Goal: Information Seeking & Learning: Compare options

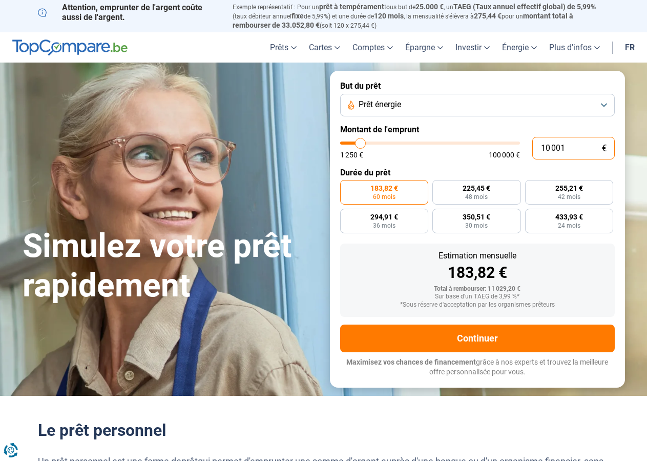
click at [576, 145] on input "10 001" at bounding box center [573, 148] width 83 height 23
type input "1 000"
type input "1250"
type input "100"
type input "1250"
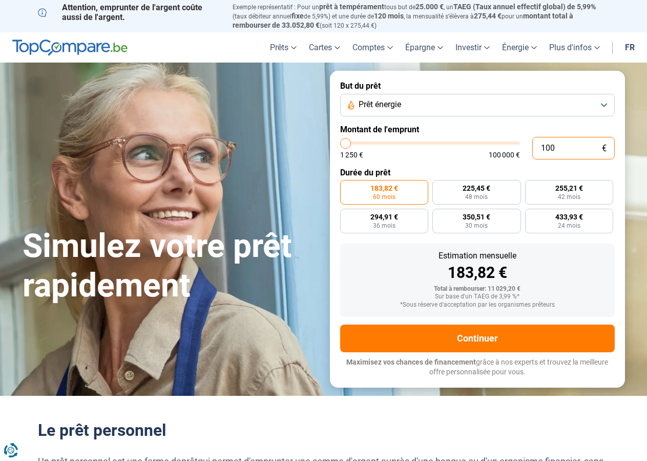
type input "10"
type input "1250"
type input "1"
type input "1250"
type input "1 250"
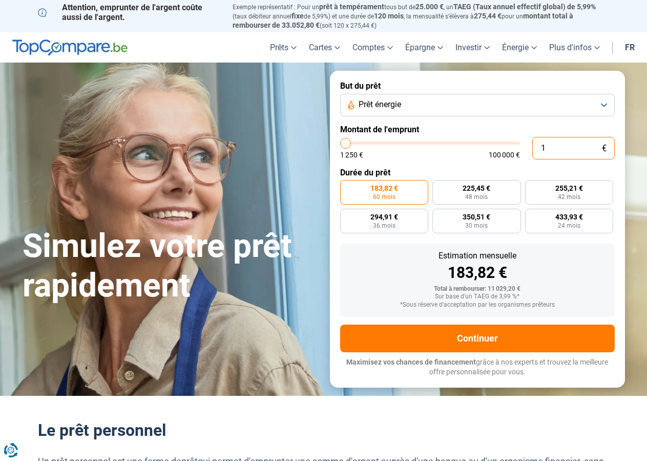
type input "1250"
radio input "true"
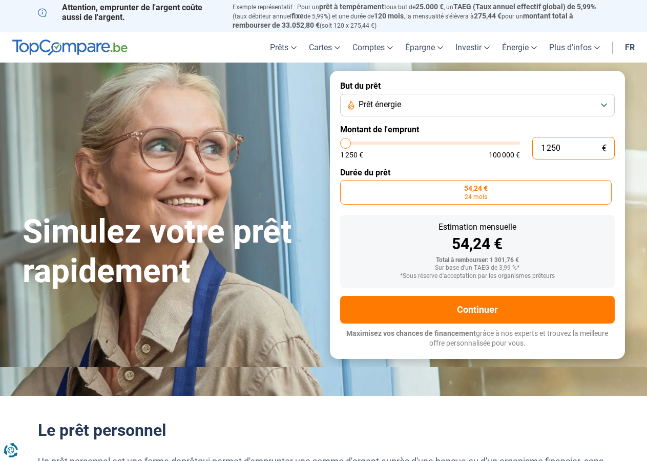
type input "12 500"
type input "12500"
radio input "false"
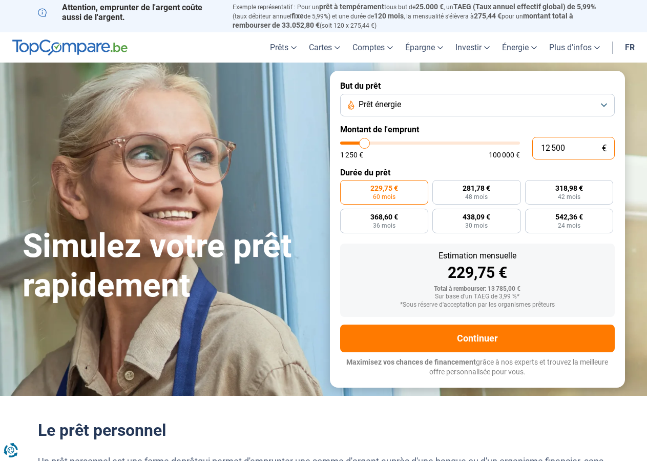
type input "1 250"
type input "1250"
type input "125"
type input "1250"
type input "12"
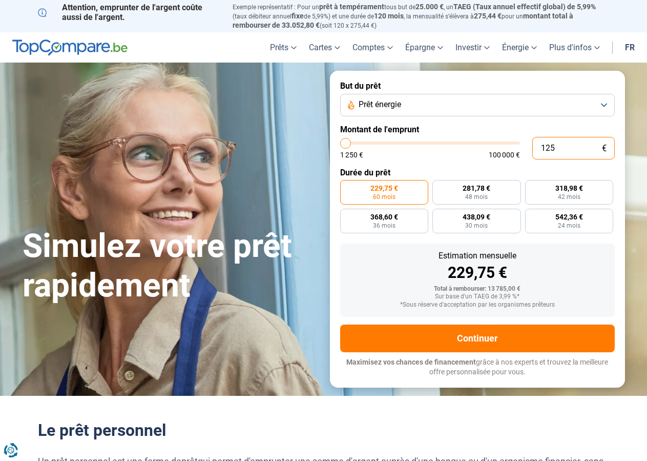
type input "1250"
type input "1"
type input "1250"
type input "10"
type input "1250"
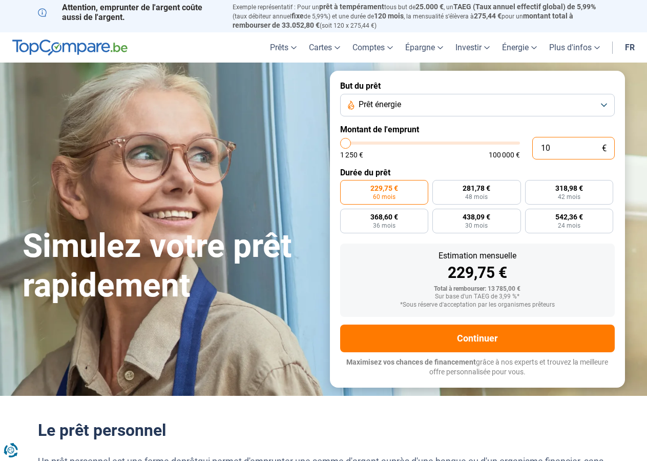
type input "109"
type input "1250"
type input "1 090"
type input "1250"
type input "10 900"
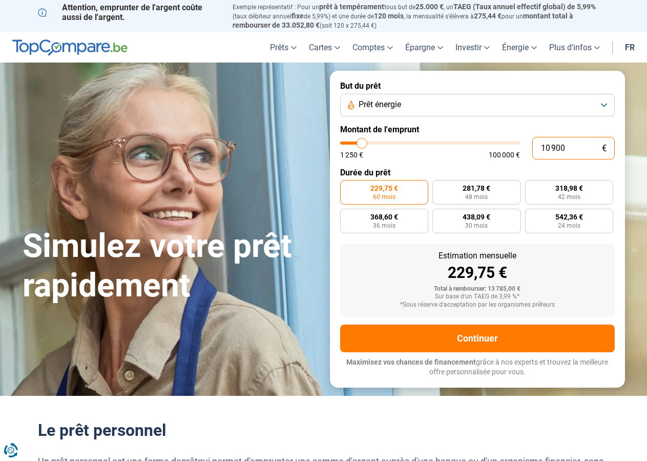
type input "11000"
type input "11 500"
type input "11500"
type input "11 000"
type input "11000"
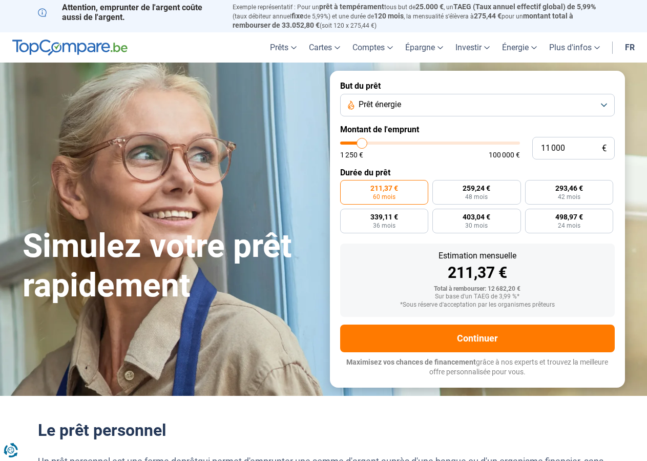
type input "12 000"
type input "12000"
type input "12 250"
type input "12250"
type input "13 000"
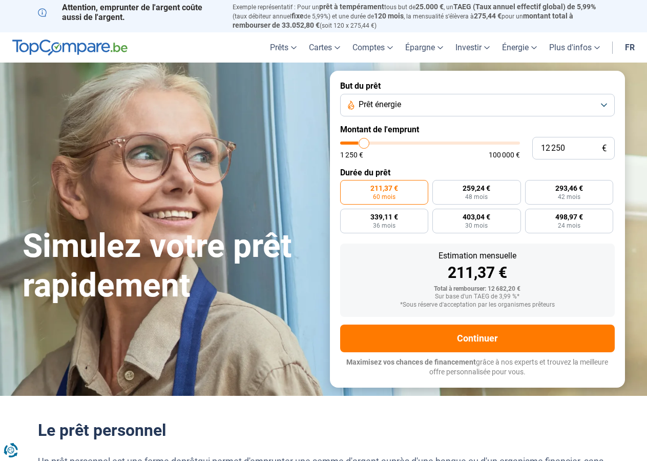
type input "13000"
type input "13 250"
type input "13250"
type input "14 000"
type input "14000"
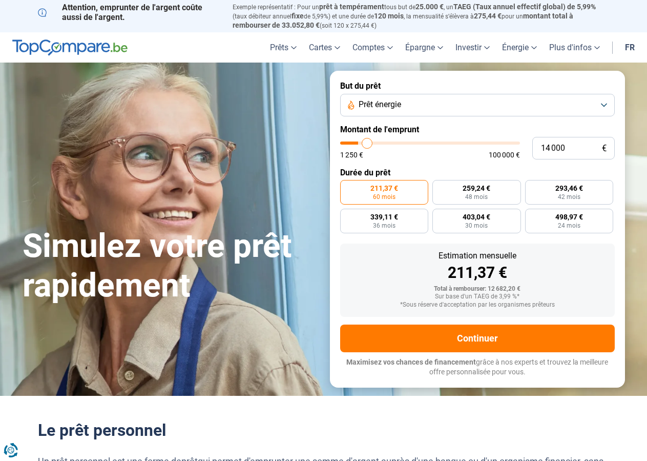
type input "14 750"
type input "14750"
type input "15 000"
type input "15000"
type input "15 250"
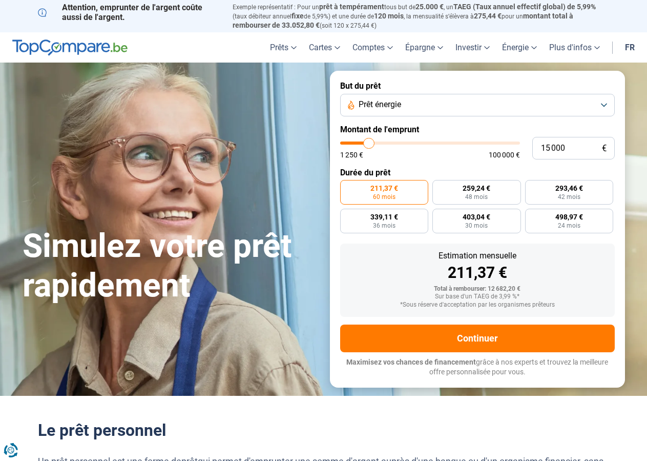
type input "15250"
type input "15 500"
type input "15500"
type input "16 250"
type input "16250"
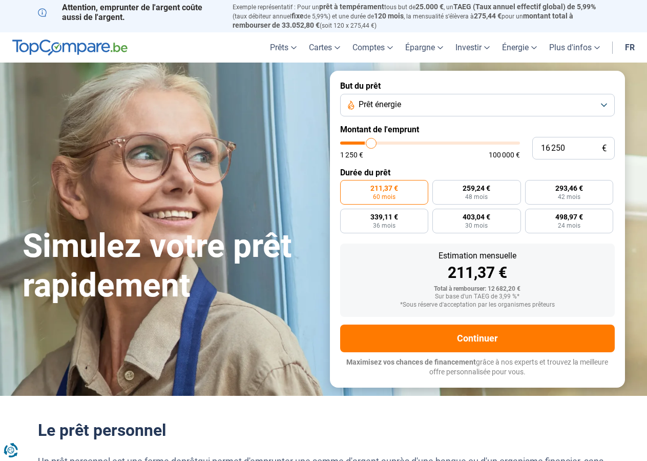
type input "17 000"
type input "17000"
type input "17 500"
type input "17500"
type input "18 000"
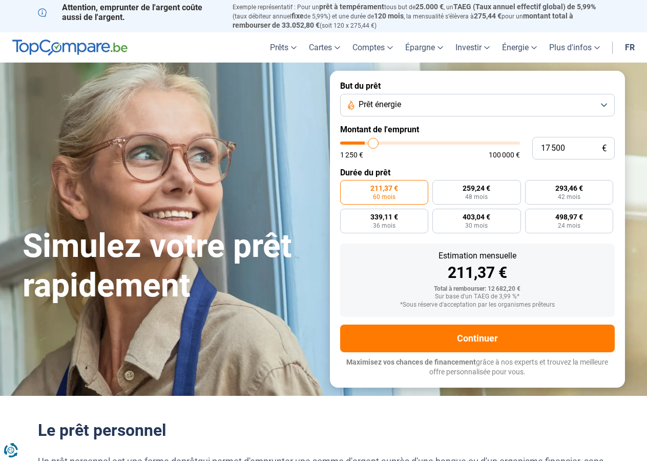
type input "18000"
type input "18 500"
type input "18500"
type input "19 000"
type input "19000"
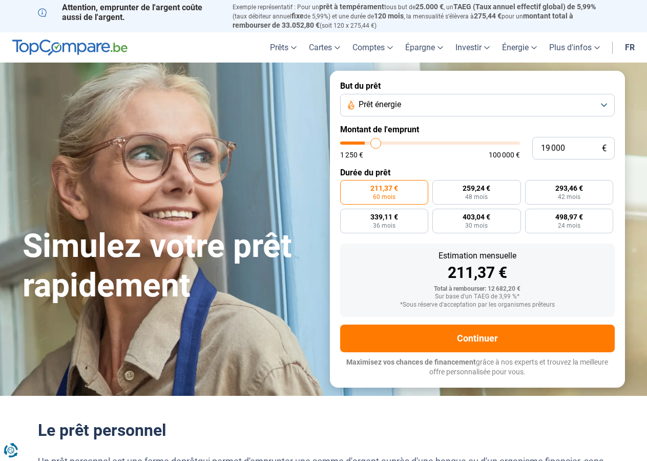
type input "20 000"
type input "20000"
type input "20 750"
type input "20750"
type input "21 000"
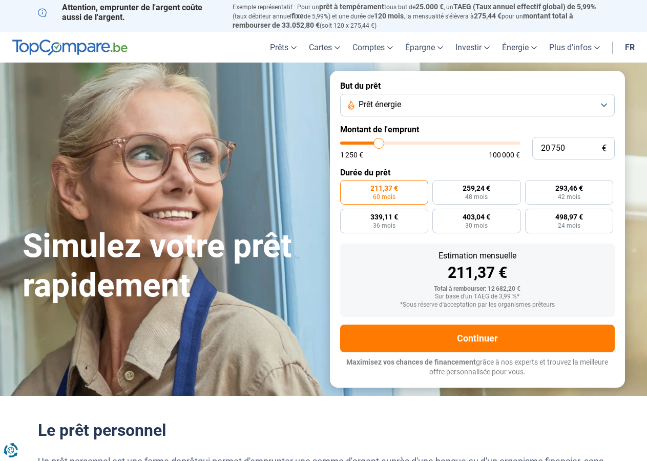
type input "21000"
type input "21 250"
type input "21250"
type input "21 500"
type input "21500"
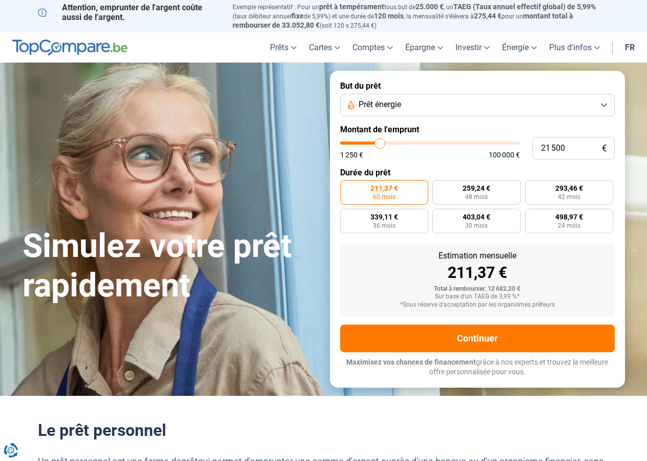
type input "21 750"
type input "21750"
type input "22 250"
type input "22250"
type input "22 750"
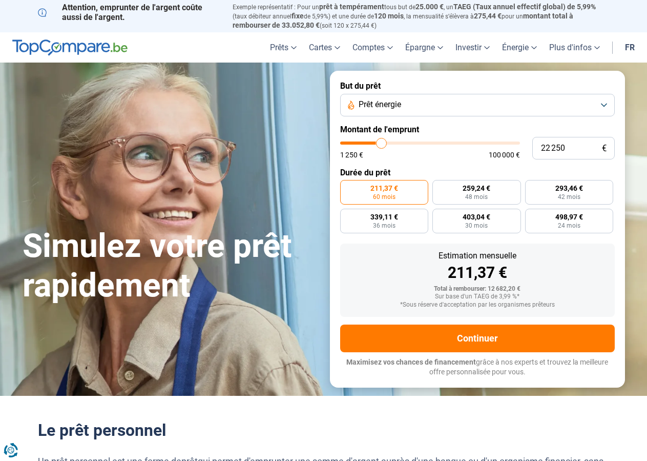
type input "22750"
type input "23 000"
type input "23000"
type input "23 250"
type input "23250"
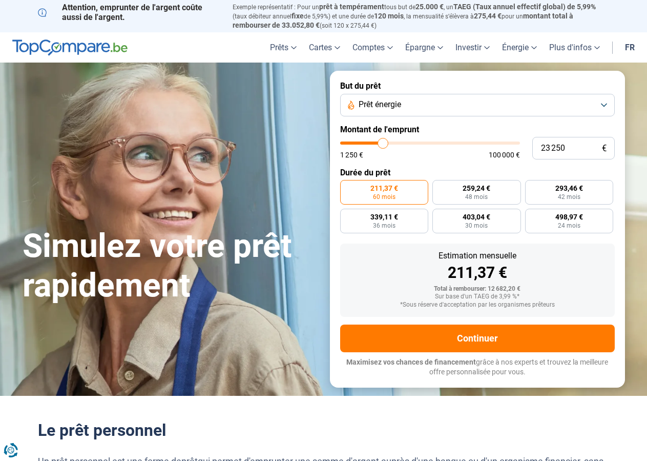
type input "23 750"
type input "23750"
type input "24 000"
type input "24000"
type input "24 250"
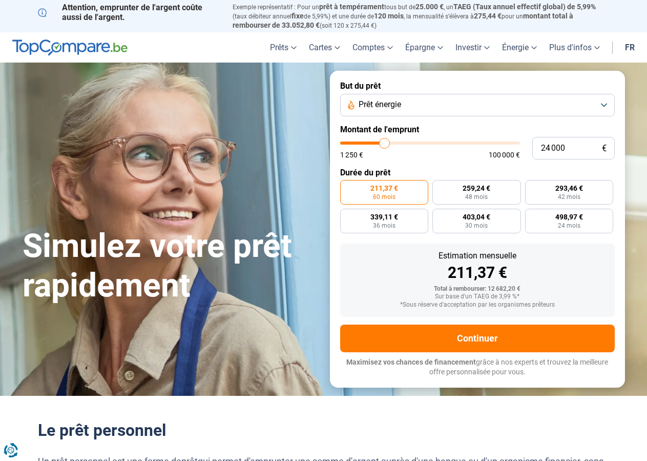
type input "24250"
type input "24 500"
type input "24500"
type input "24 250"
type input "24250"
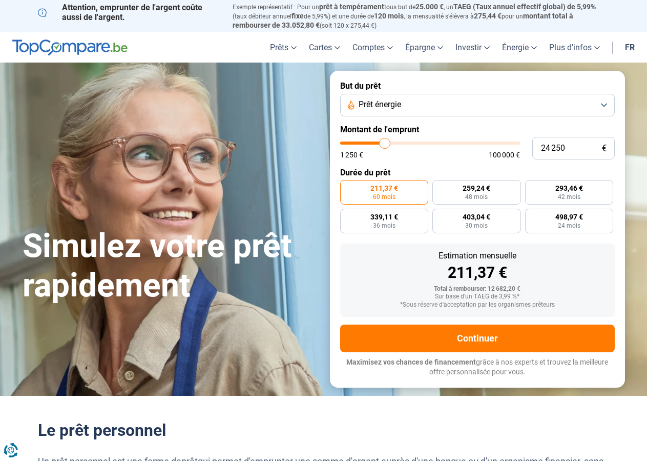
type input "23 750"
type input "23750"
type input "23 000"
type input "23000"
type input "22 500"
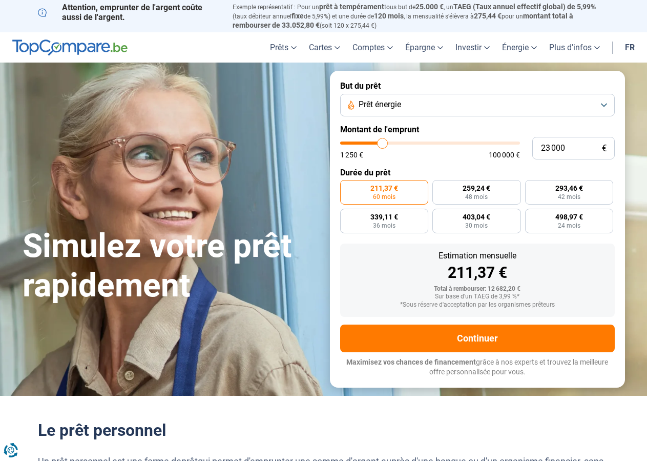
type input "22500"
type input "21 750"
type input "21750"
type input "21 500"
type input "21500"
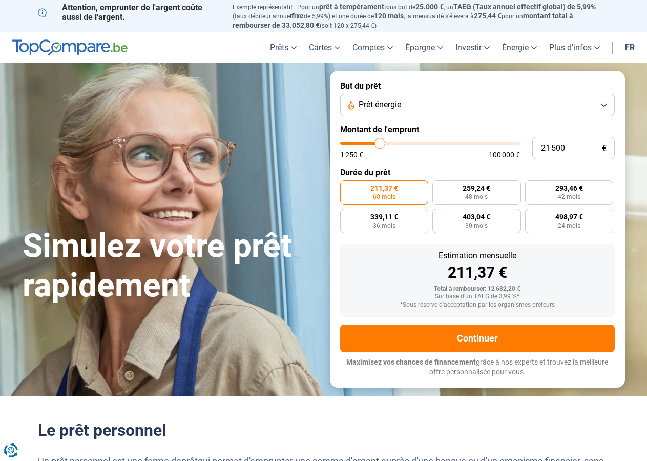
type input "21 250"
type input "21250"
type input "20 750"
type input "20750"
type input "20 000"
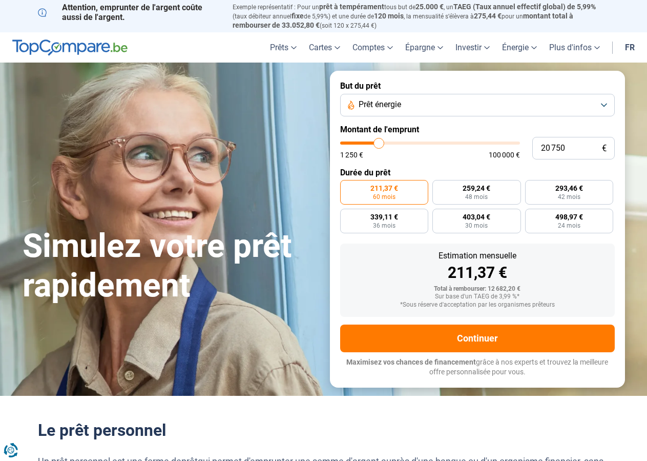
type input "20000"
type input "19 750"
type input "19750"
type input "19 500"
type input "19500"
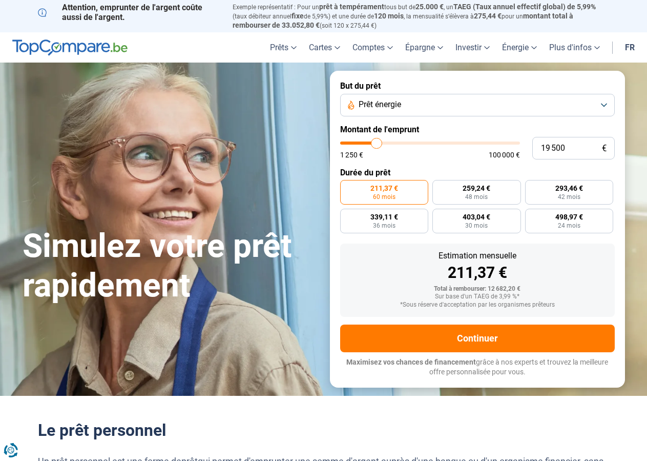
type input "19 250"
type input "19250"
type input "19 000"
type input "19000"
type input "18 500"
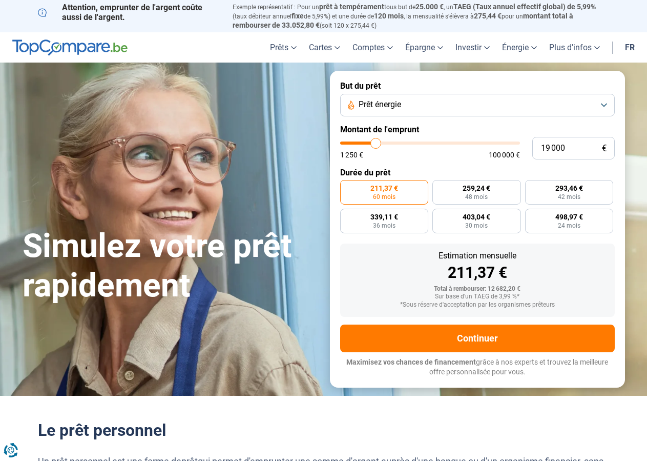
type input "18500"
type input "18 250"
type input "18250"
type input "18 000"
type input "18000"
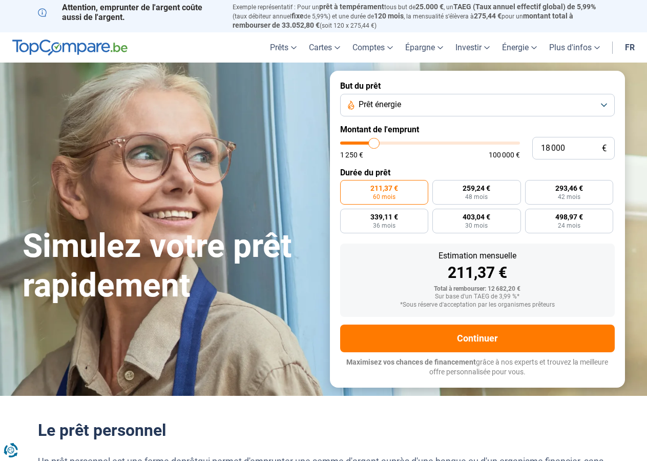
type input "17 500"
type input "17500"
type input "17 250"
type input "17250"
type input "16 500"
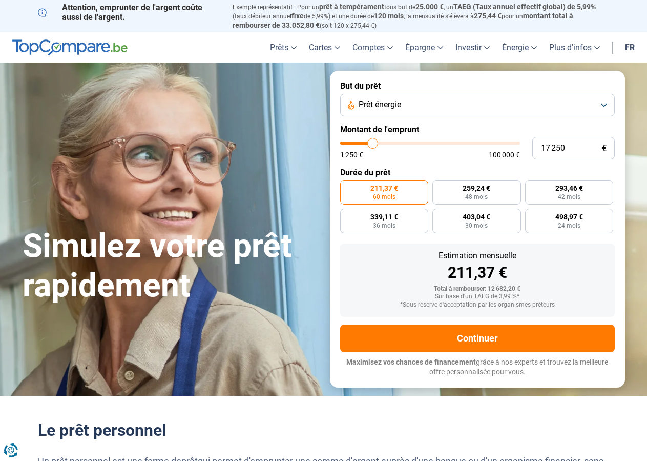
type input "16500"
type input "16 250"
type input "16250"
type input "16 000"
type input "16000"
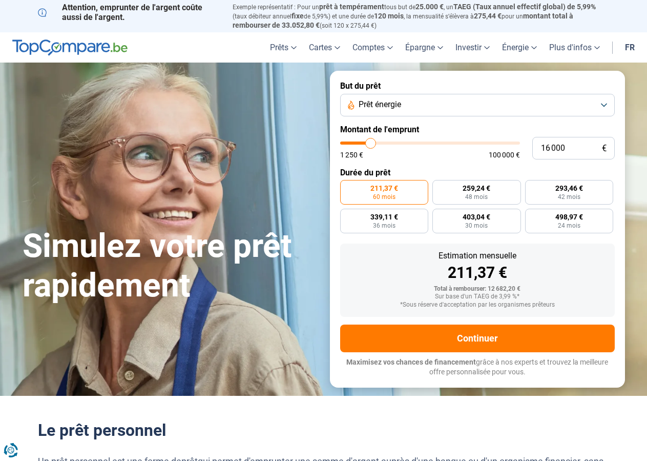
type input "15 500"
type input "15500"
type input "15 000"
type input "15000"
type input "14 250"
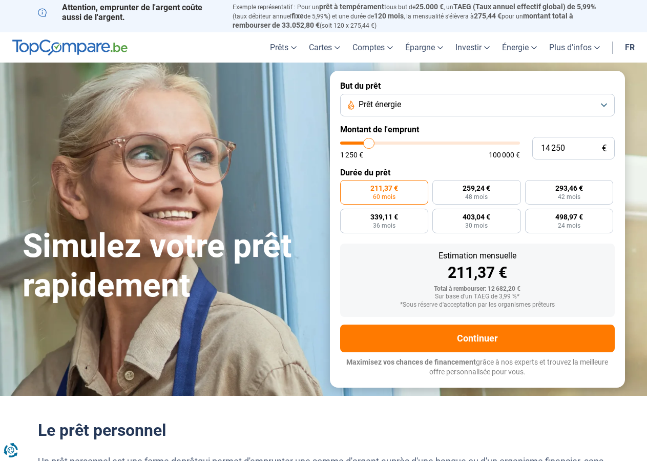
type input "14250"
type input "14 000"
type input "14000"
type input "13 500"
type input "13500"
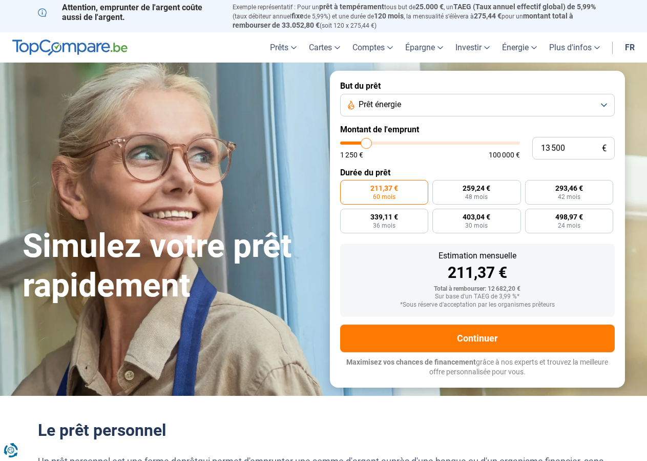
type input "13 250"
type input "13250"
type input "13 000"
type input "13000"
type input "12 750"
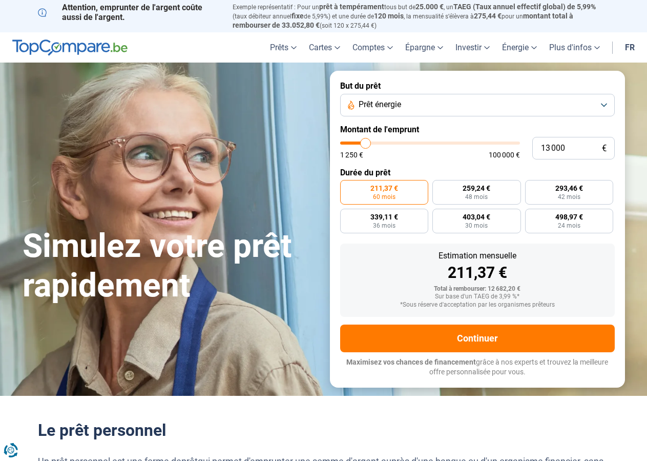
type input "12750"
type input "12 500"
type input "12500"
type input "12 250"
type input "12250"
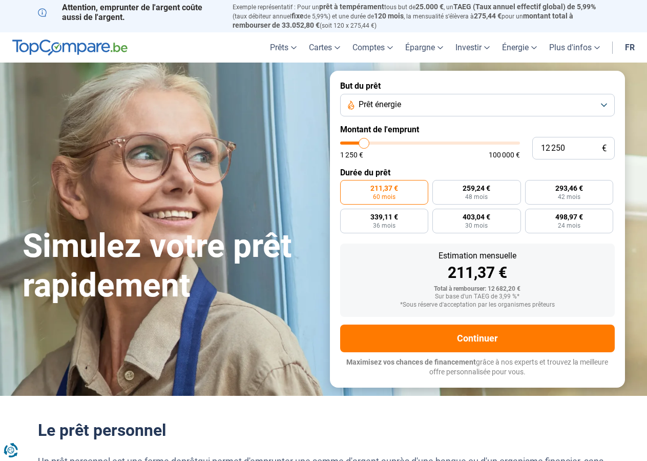
type input "11 750"
type input "11750"
type input "11 500"
type input "11500"
type input "11 250"
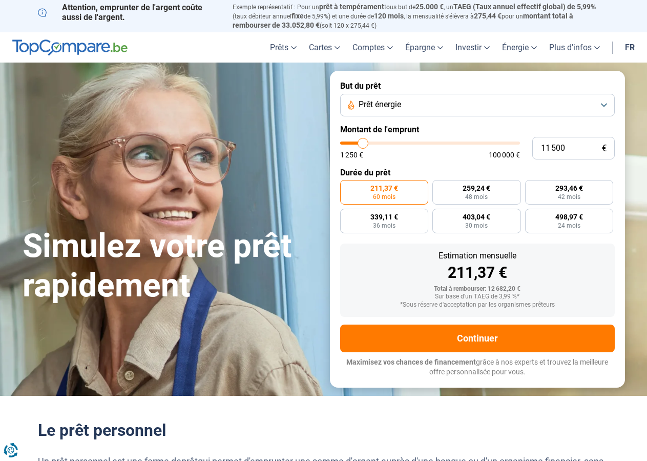
type input "11250"
type input "11 000"
type input "11000"
type input "10 750"
type input "10750"
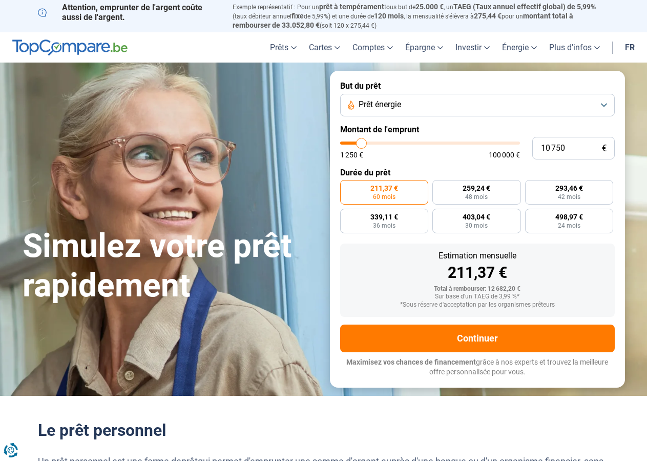
type input "10 250"
type input "10250"
type input "10 750"
type input "10750"
type input "11 000"
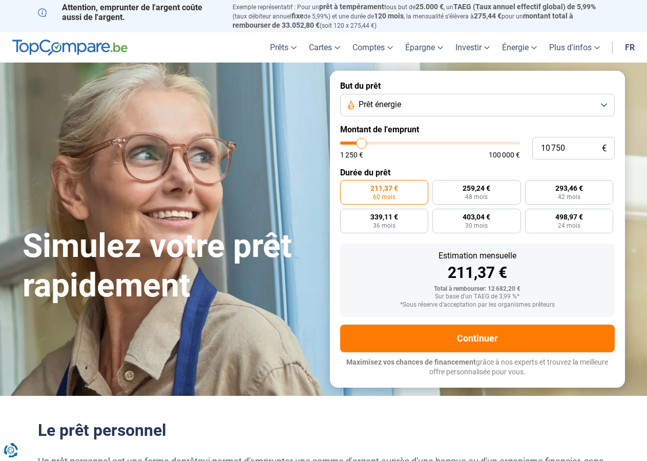
type input "11000"
type input "11 250"
type input "11250"
type input "11 750"
type input "11750"
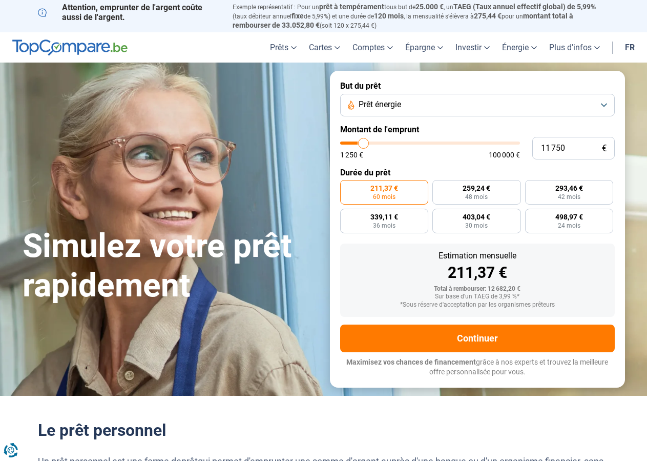
type input "12 250"
type input "12250"
type input "12 500"
type input "12500"
type input "12 750"
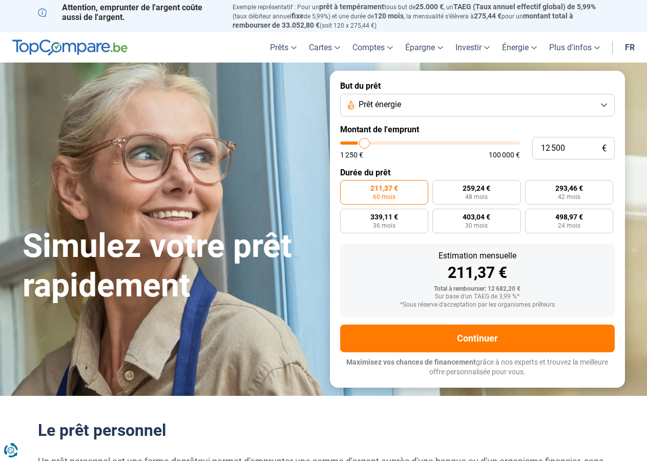
type input "12750"
type input "13 000"
type input "13000"
type input "14 000"
type input "14000"
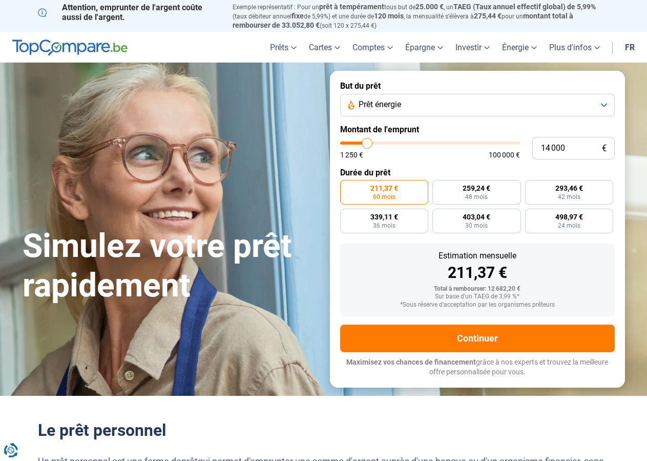
type input "14 250"
type input "14250"
type input "14 000"
type input "14000"
type input "13 500"
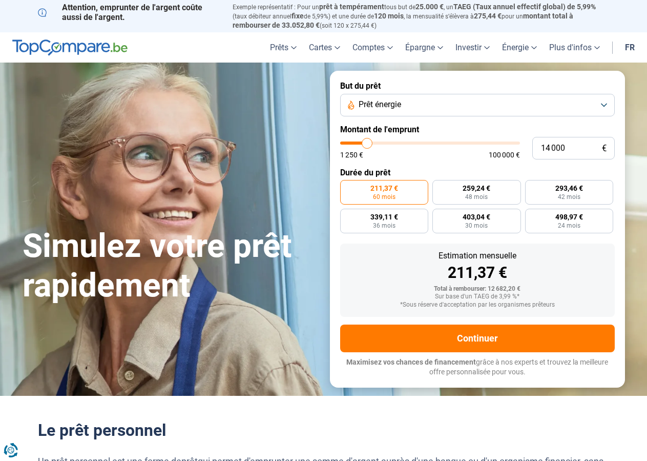
type input "13500"
type input "13 250"
type input "13250"
type input "12 750"
type input "12750"
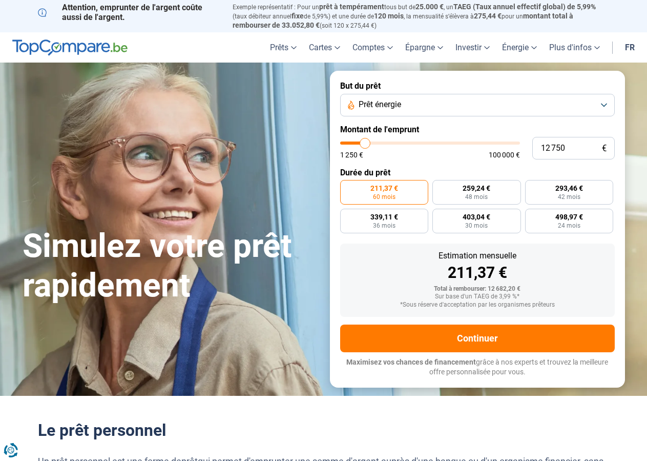
type input "12 500"
type input "12500"
type input "11 750"
type input "11750"
type input "11 250"
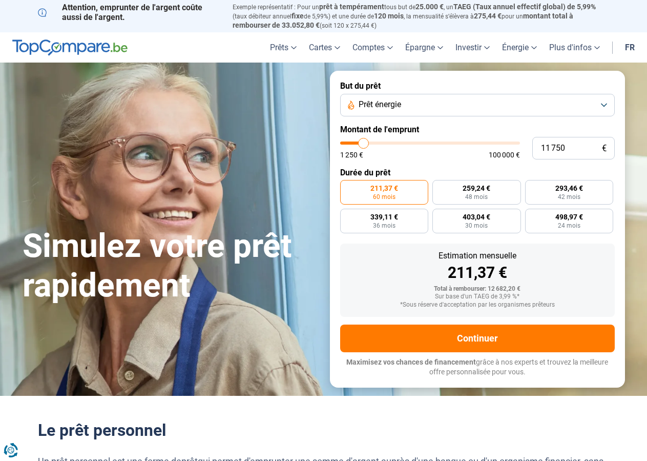
type input "11250"
drag, startPoint x: 363, startPoint y: 141, endPoint x: 363, endPoint y: 155, distance: 13.8
click at [363, 145] on input "range" at bounding box center [430, 142] width 180 height 3
drag, startPoint x: 570, startPoint y: 149, endPoint x: 597, endPoint y: 176, distance: 37.7
click at [590, 159] on input "11 500" at bounding box center [573, 148] width 83 height 23
